Goal: Task Accomplishment & Management: Complete application form

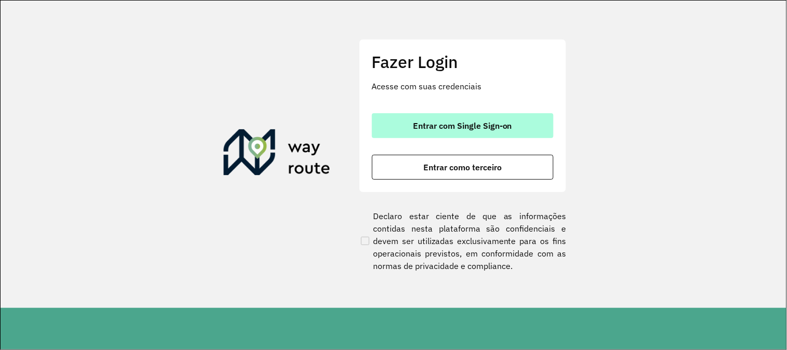
click at [519, 132] on button "Entrar com Single Sign-on" at bounding box center [463, 125] width 182 height 25
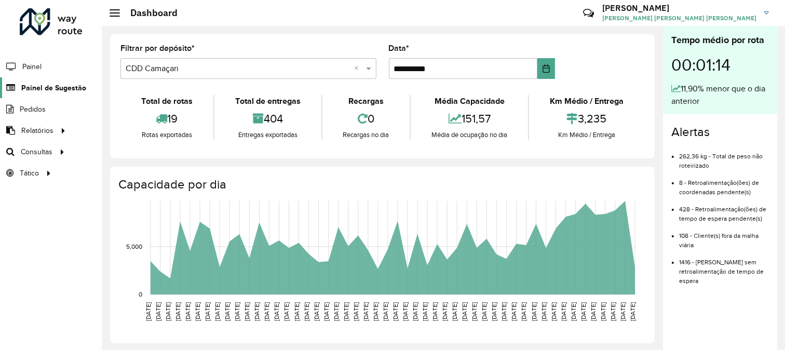
click at [57, 90] on span "Painel de Sugestão" at bounding box center [53, 88] width 65 height 11
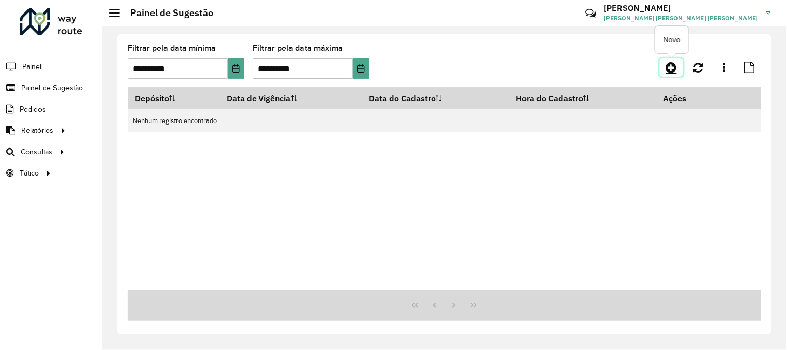
click at [675, 63] on icon at bounding box center [671, 67] width 11 height 12
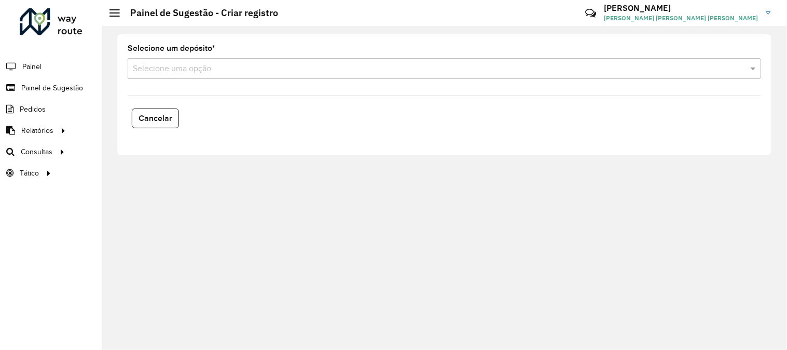
click at [203, 70] on input "text" at bounding box center [434, 69] width 603 height 12
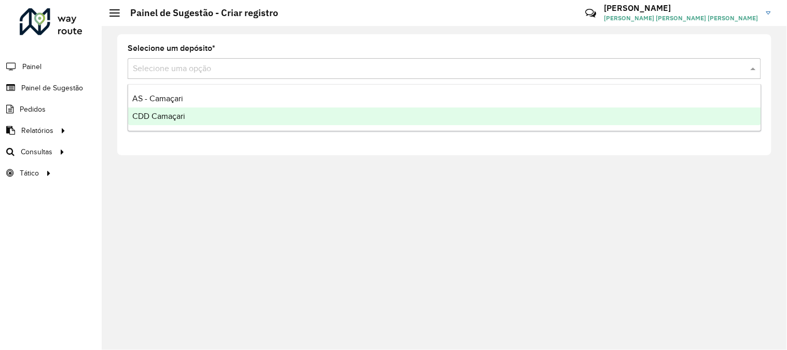
click at [172, 112] on span "CDD Camaçari" at bounding box center [158, 116] width 53 height 9
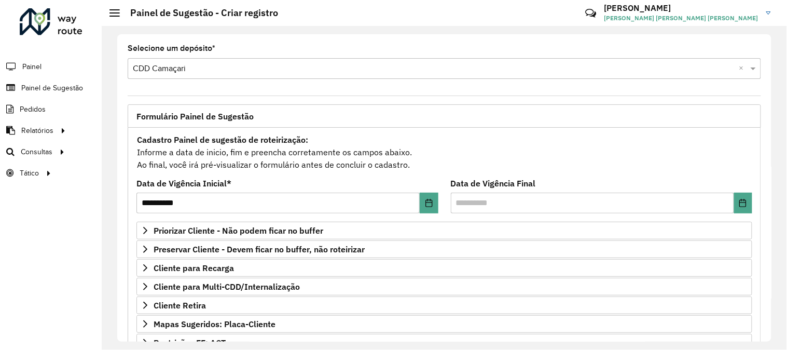
scroll to position [58, 0]
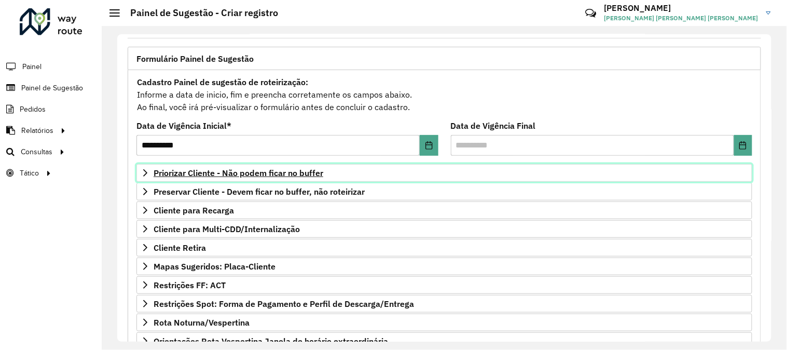
click at [267, 169] on span "Priorizar Cliente - Não podem ficar no buffer" at bounding box center [239, 173] width 170 height 8
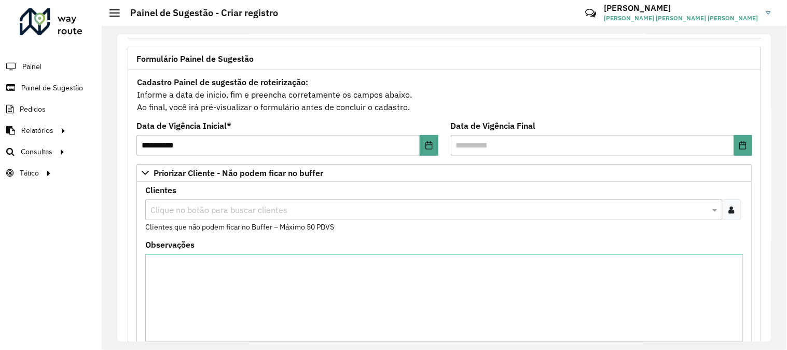
click at [732, 219] on div at bounding box center [731, 209] width 19 height 21
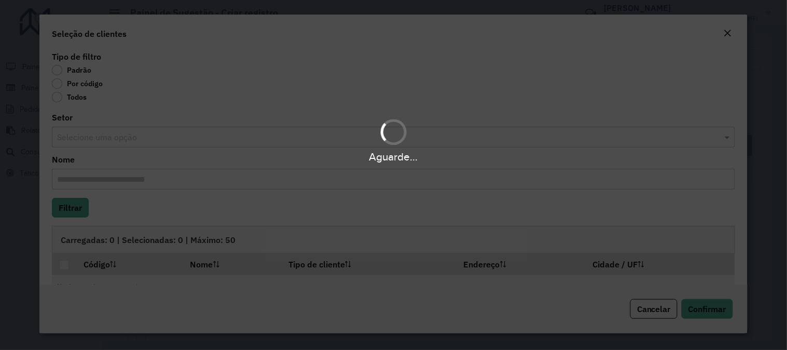
click at [56, 84] on div "Aguarde..." at bounding box center [393, 175] width 787 height 350
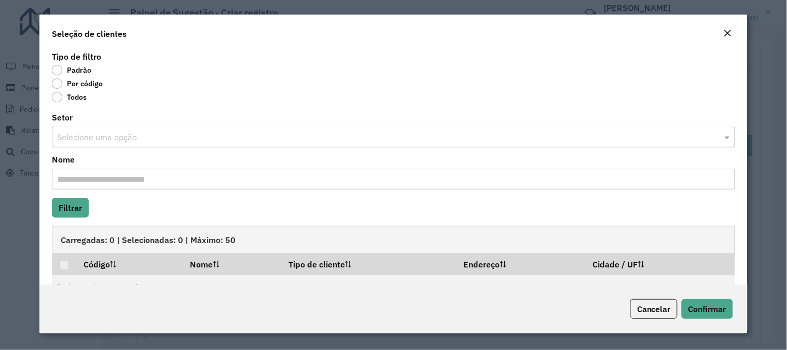
click at [61, 82] on label "Por código" at bounding box center [77, 83] width 51 height 10
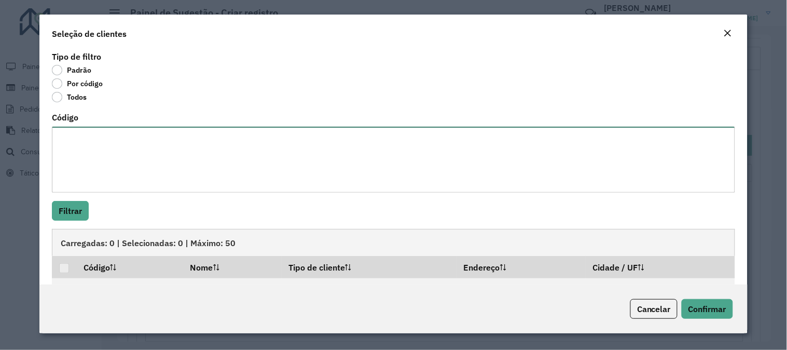
click at [102, 134] on textarea "Código" at bounding box center [393, 160] width 683 height 66
paste textarea "******** ******** ******** ******** ******** ******** ******** ******** *******…"
type textarea "******** ******** ******** ******** ******** ******** ******** ******** *******…"
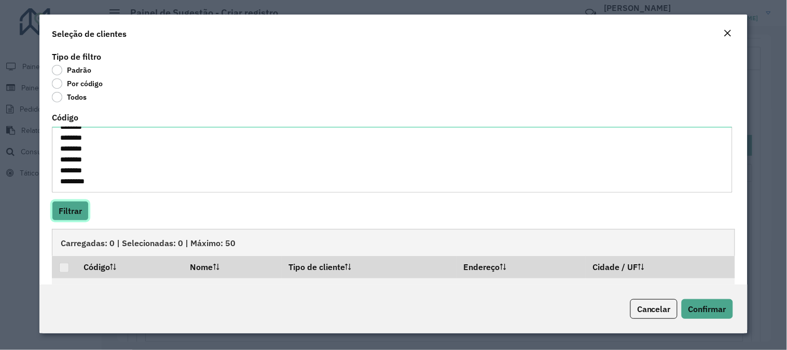
click at [78, 210] on button "Filtrar" at bounding box center [70, 211] width 37 height 20
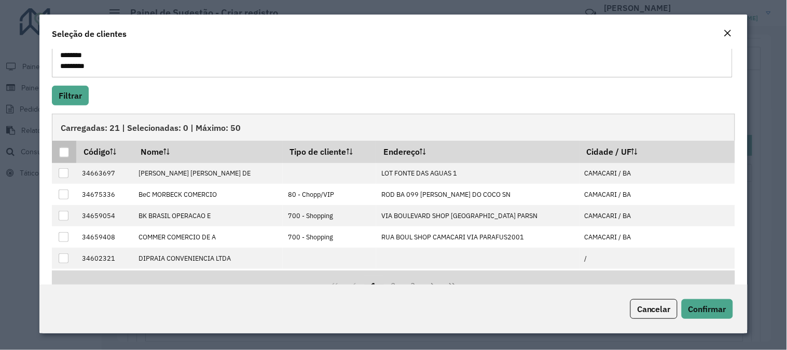
click at [64, 149] on div at bounding box center [64, 152] width 10 height 10
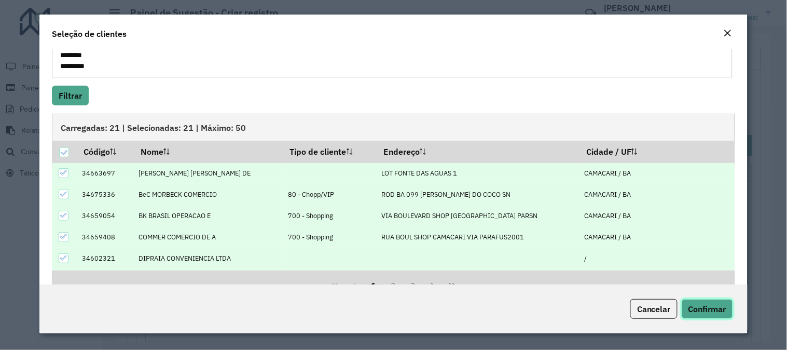
click at [691, 306] on span "Confirmar" at bounding box center [708, 309] width 38 height 10
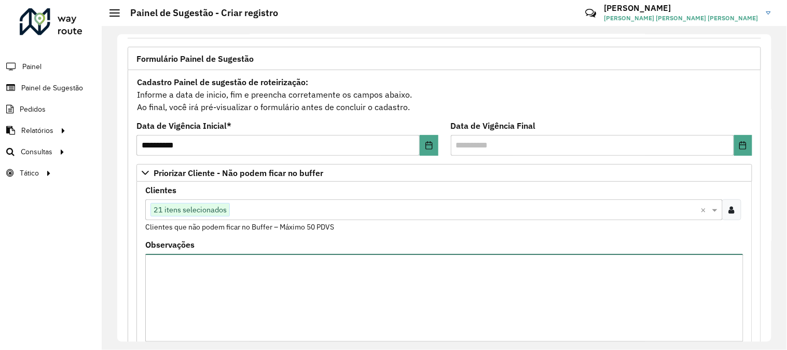
click at [264, 304] on textarea "Observações" at bounding box center [444, 298] width 598 height 88
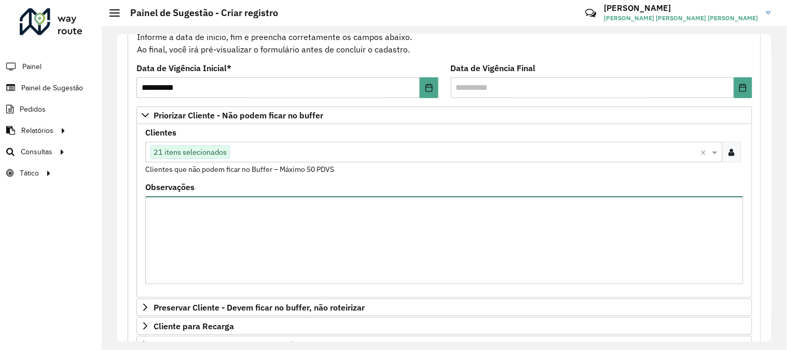
scroll to position [343, 0]
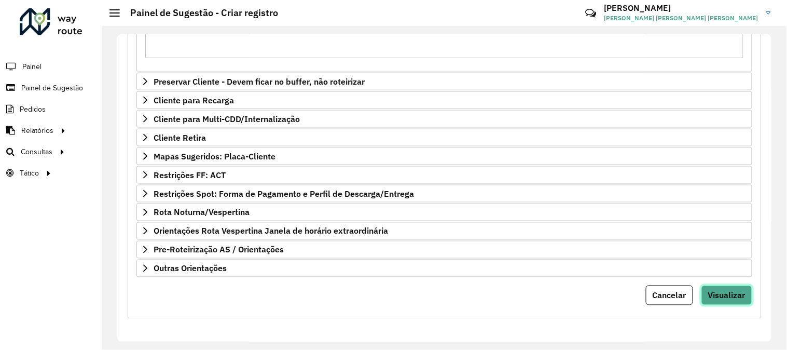
click at [722, 285] on button "Visualizar" at bounding box center [727, 295] width 51 height 20
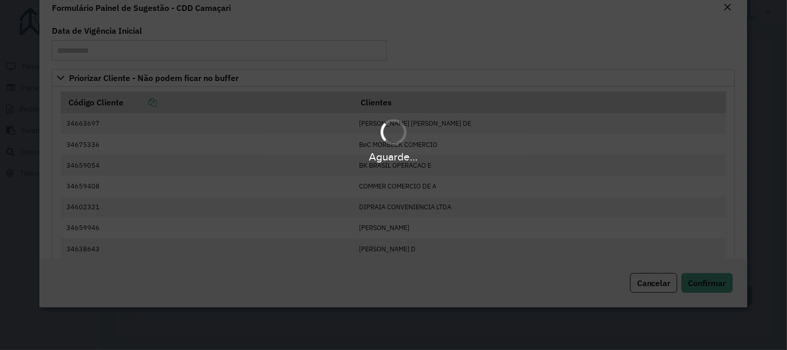
click at [727, 291] on div "Aguarde..." at bounding box center [393, 175] width 787 height 350
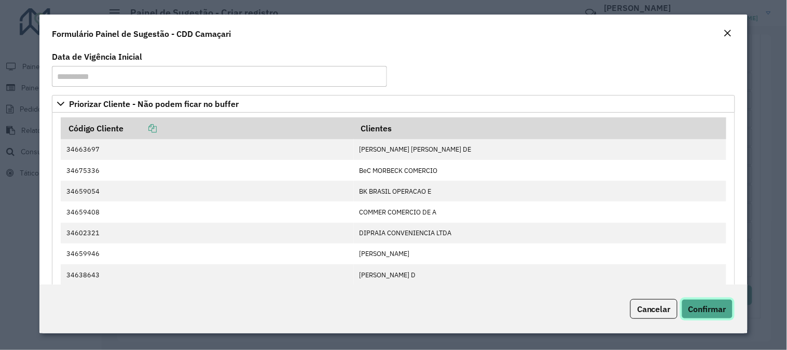
click at [717, 299] on button "Confirmar" at bounding box center [707, 309] width 51 height 20
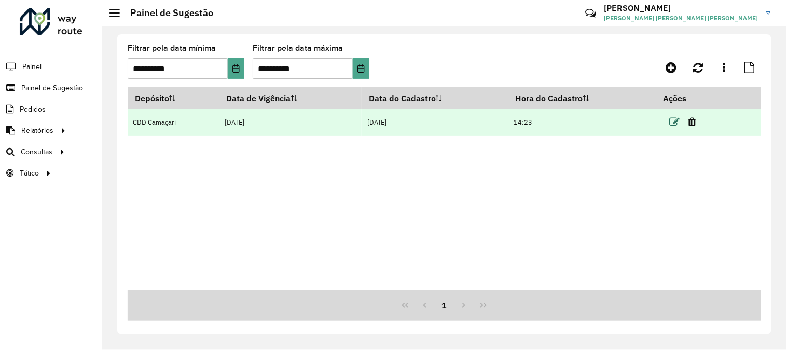
click at [679, 120] on icon at bounding box center [675, 122] width 10 height 10
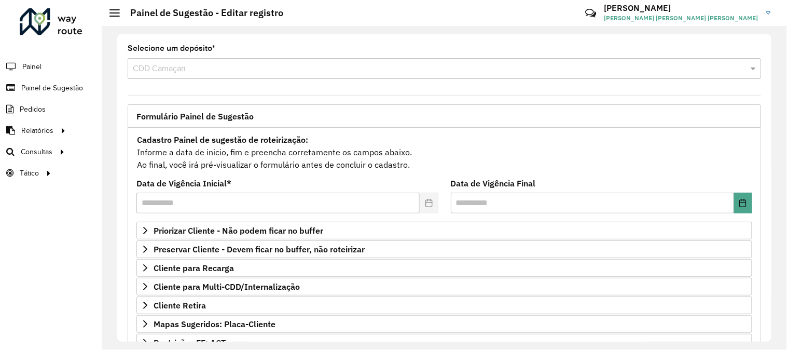
scroll to position [169, 0]
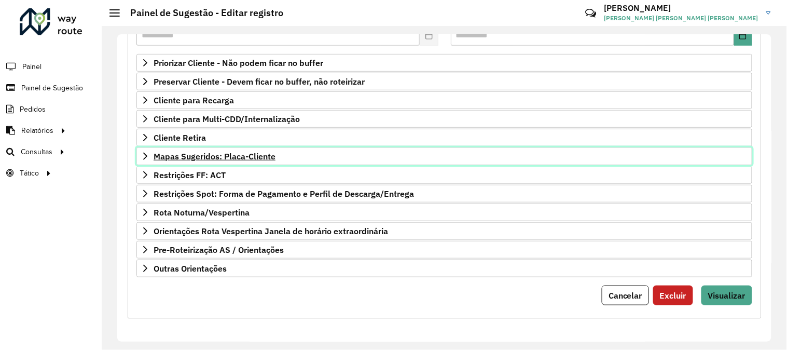
click at [217, 152] on span "Mapas Sugeridos: Placa-Cliente" at bounding box center [215, 156] width 122 height 8
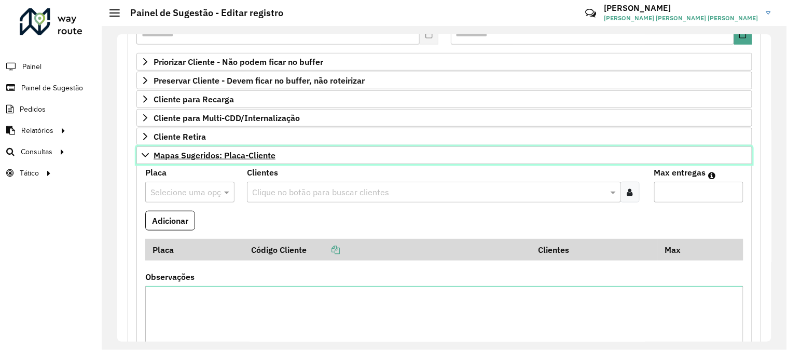
click at [261, 158] on span "Mapas Sugeridos: Placa-Cliente" at bounding box center [215, 155] width 122 height 8
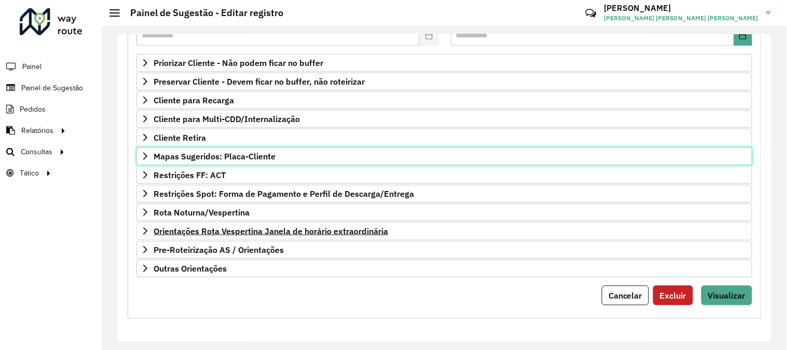
scroll to position [169, 0]
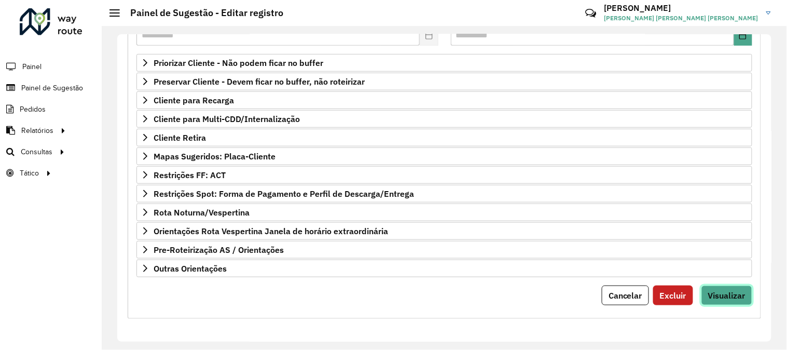
click at [721, 291] on span "Visualizar" at bounding box center [726, 295] width 37 height 10
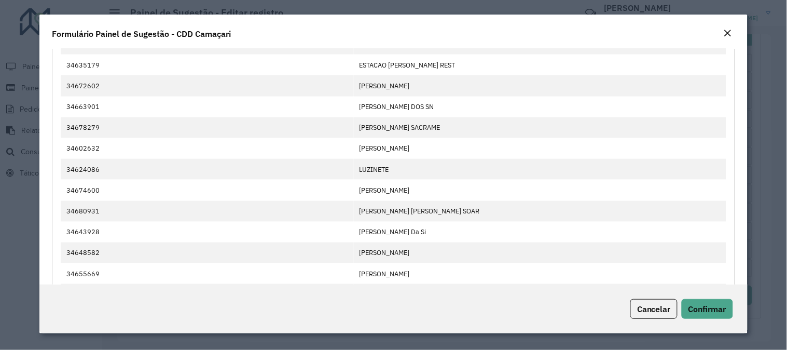
scroll to position [434, 0]
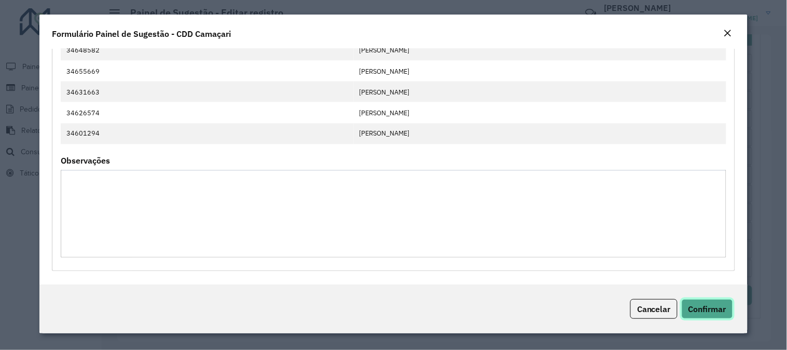
click at [699, 307] on span "Confirmar" at bounding box center [708, 309] width 38 height 10
